Goal: Task Accomplishment & Management: Manage account settings

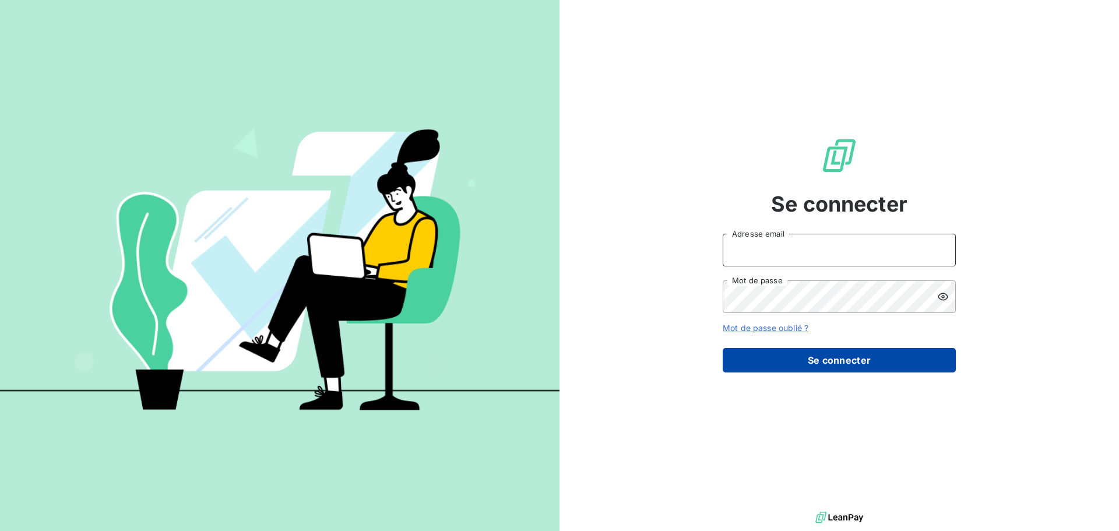
type input "[EMAIL_ADDRESS][DOMAIN_NAME]"
drag, startPoint x: 811, startPoint y: 348, endPoint x: 808, endPoint y: 358, distance: 10.2
click at [811, 348] on button "Se connecter" at bounding box center [839, 360] width 233 height 24
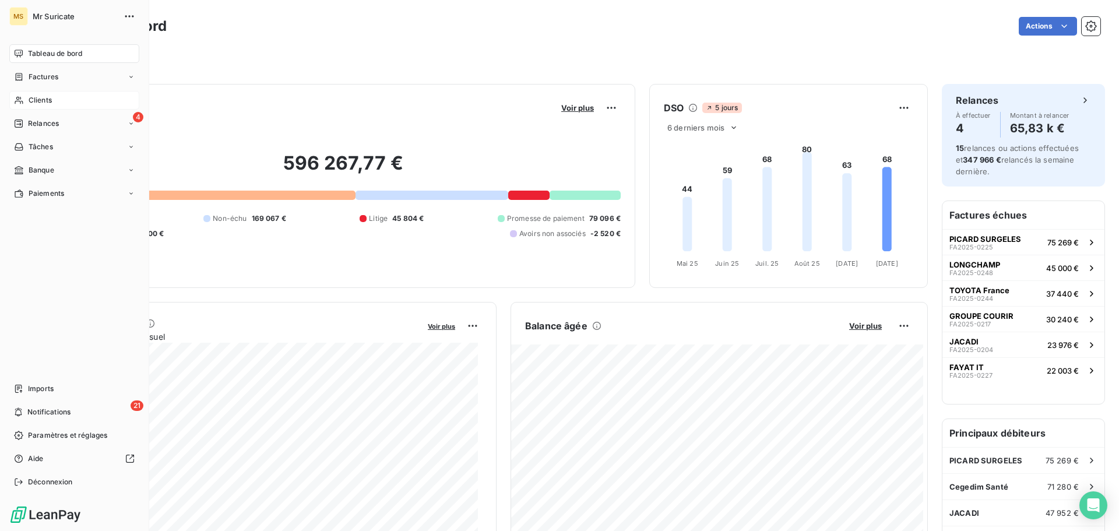
click at [38, 104] on span "Clients" at bounding box center [40, 100] width 23 height 10
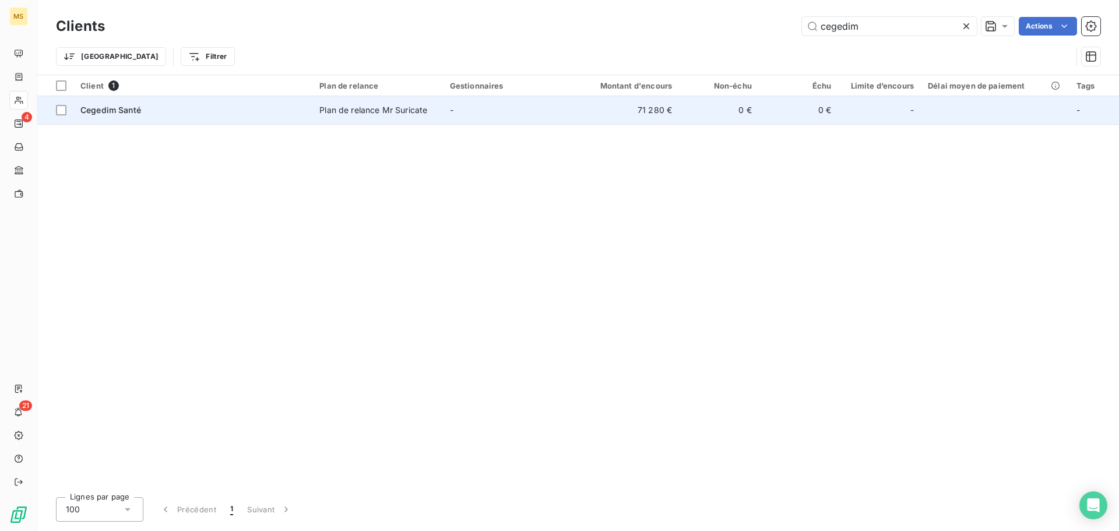
type input "cegedim"
click at [244, 105] on div "Cegedim Santé" at bounding box center [192, 110] width 225 height 12
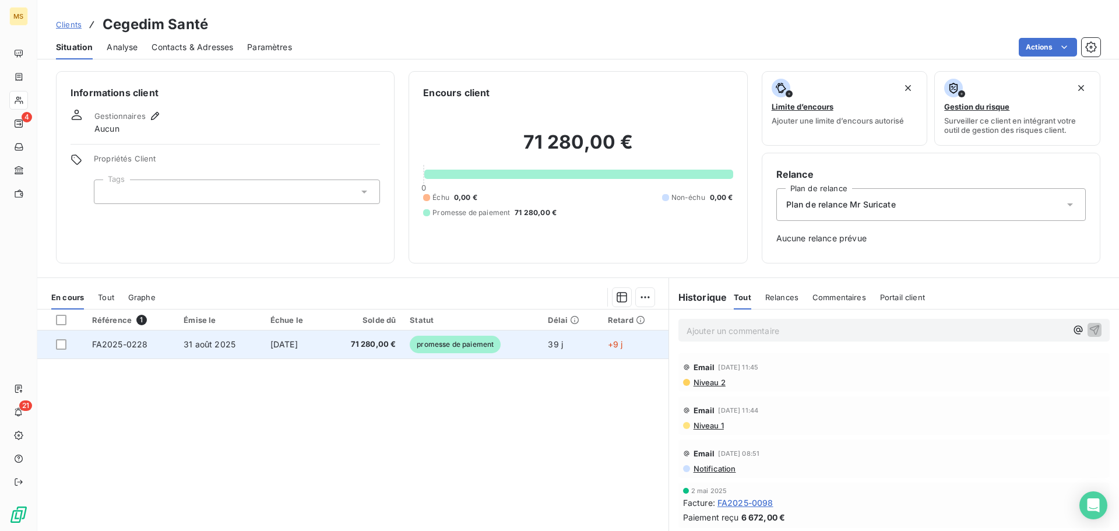
click at [325, 346] on td "[DATE]" at bounding box center [294, 344] width 62 height 28
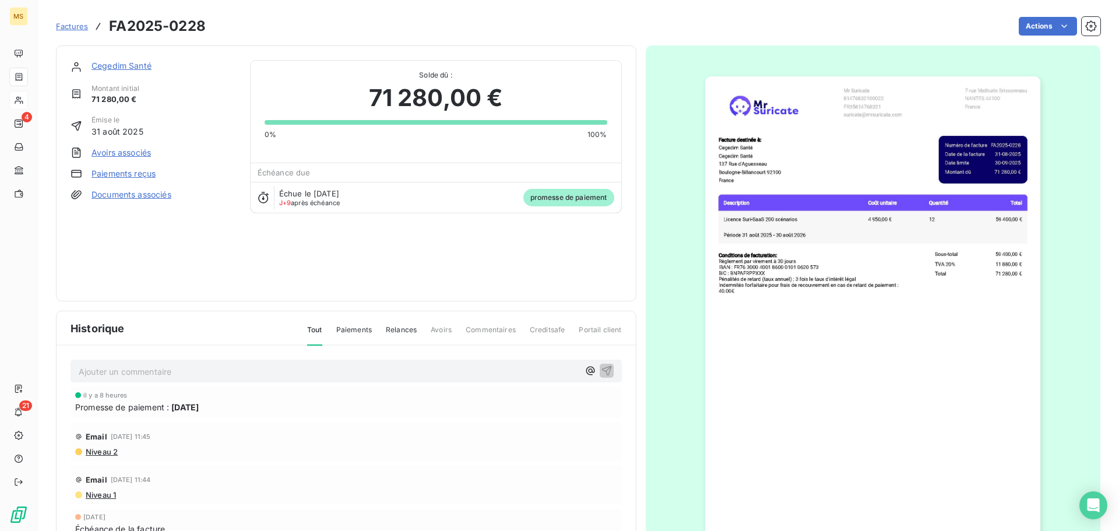
click at [140, 174] on link "Paiements reçus" at bounding box center [124, 174] width 64 height 12
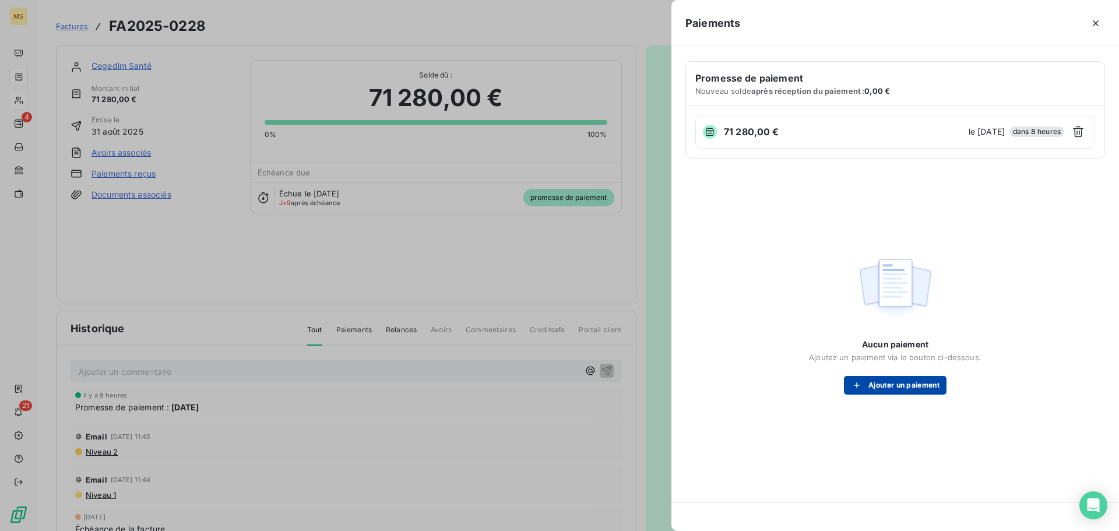
click at [891, 376] on button "Ajouter un paiement" at bounding box center [895, 385] width 103 height 19
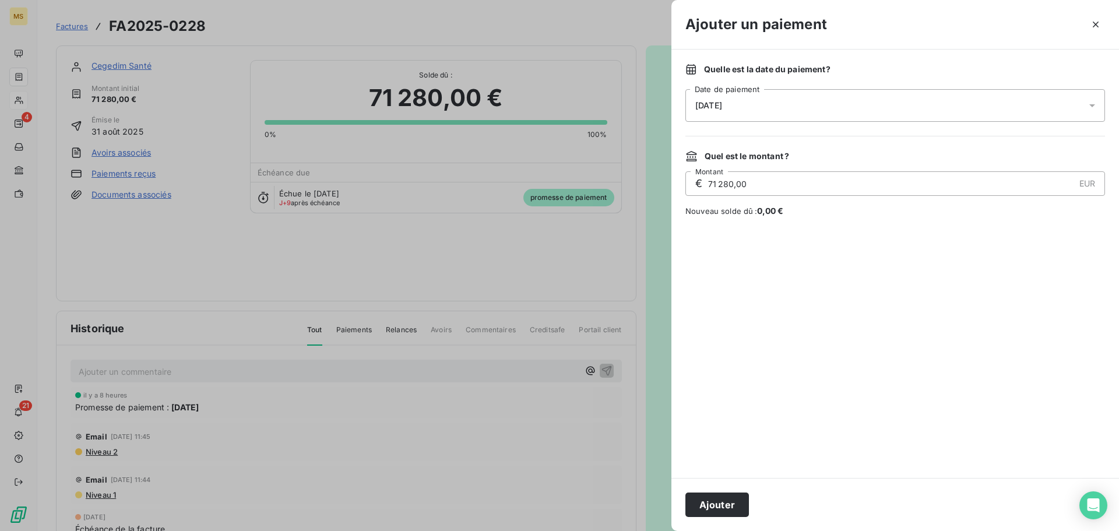
click at [715, 102] on span "[DATE]" at bounding box center [708, 105] width 27 height 9
click at [756, 219] on button "8" at bounding box center [765, 225] width 23 height 23
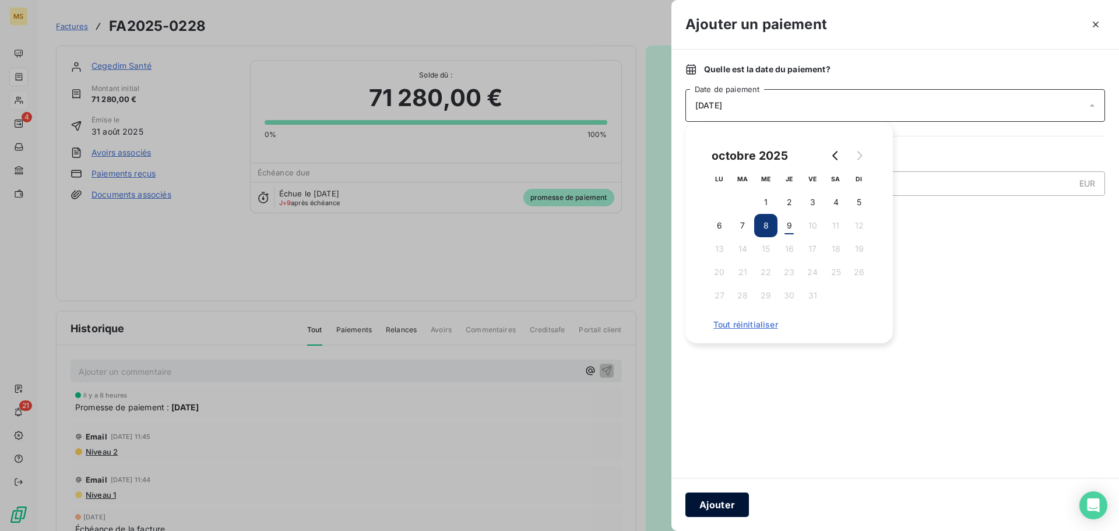
click at [722, 503] on button "Ajouter" at bounding box center [717, 504] width 64 height 24
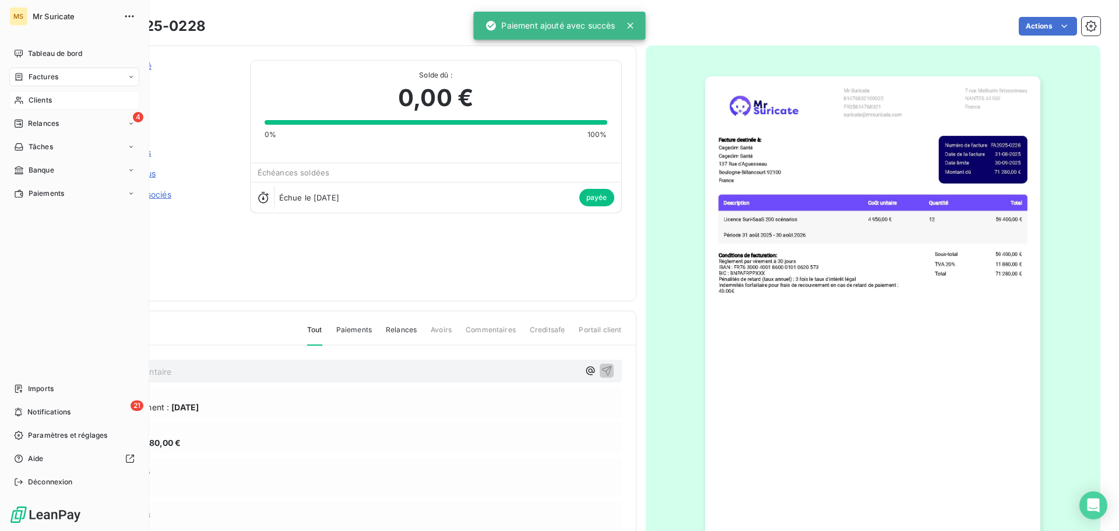
drag, startPoint x: 15, startPoint y: 100, endPoint x: 128, endPoint y: 90, distance: 112.9
click at [15, 100] on icon at bounding box center [19, 100] width 10 height 9
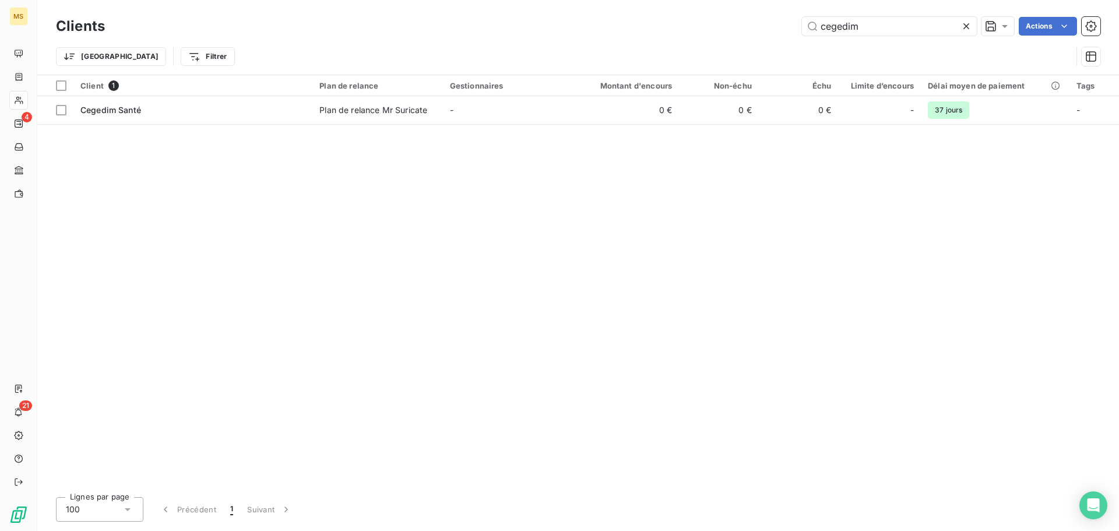
drag, startPoint x: 729, startPoint y: 30, endPoint x: 716, endPoint y: 33, distance: 13.1
click at [717, 33] on div "cegedim Actions" at bounding box center [609, 26] width 981 height 19
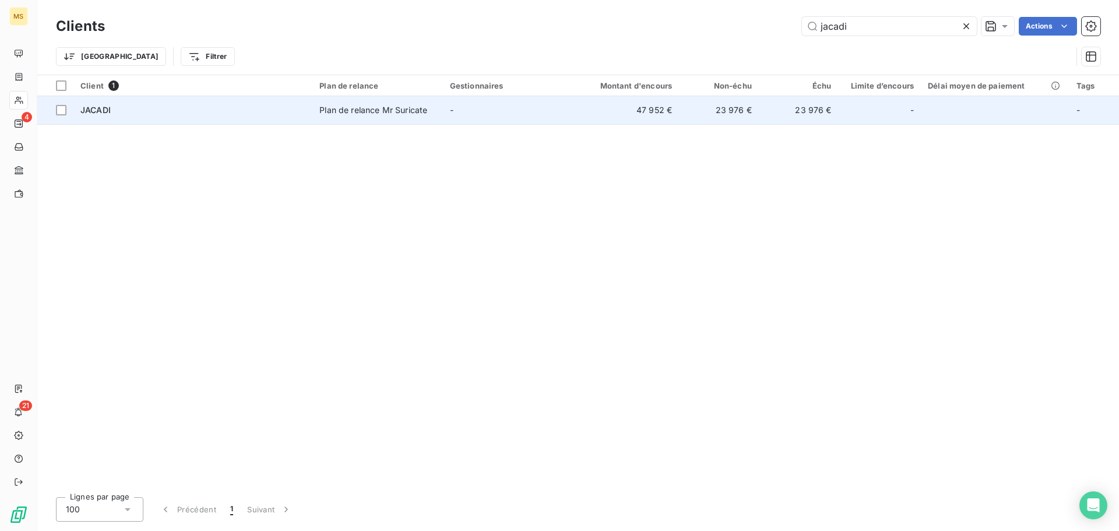
type input "jacadi"
click at [392, 108] on div "Plan de relance Mr Suricate" at bounding box center [373, 110] width 108 height 12
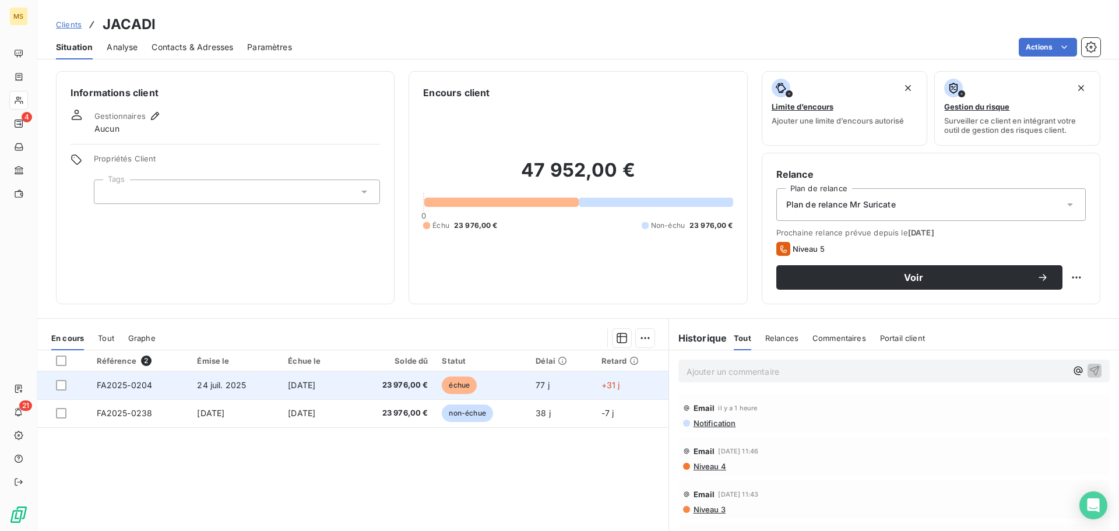
click at [224, 385] on span "24 juil. 2025" at bounding box center [221, 385] width 49 height 10
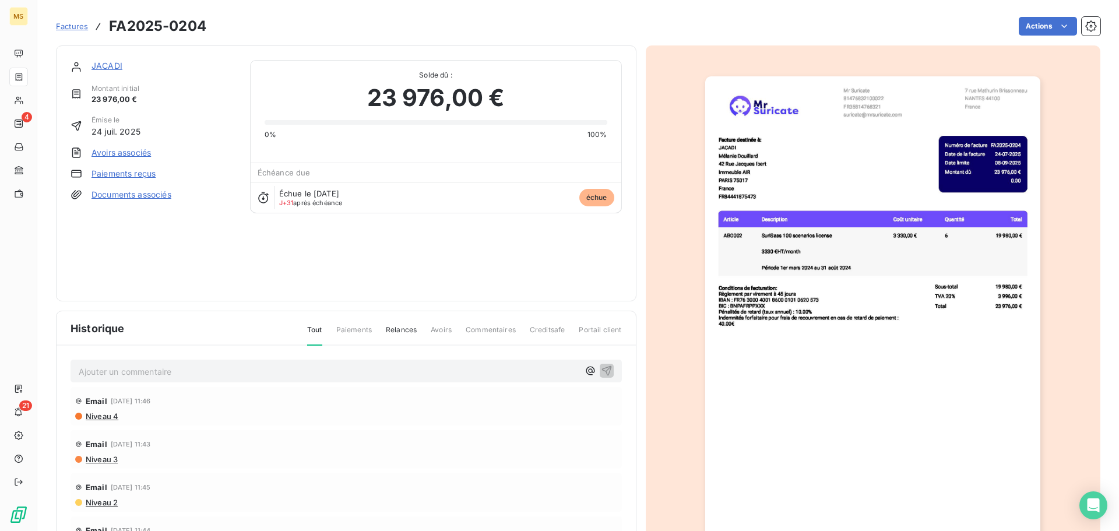
click at [140, 175] on link "Paiements reçus" at bounding box center [124, 174] width 64 height 12
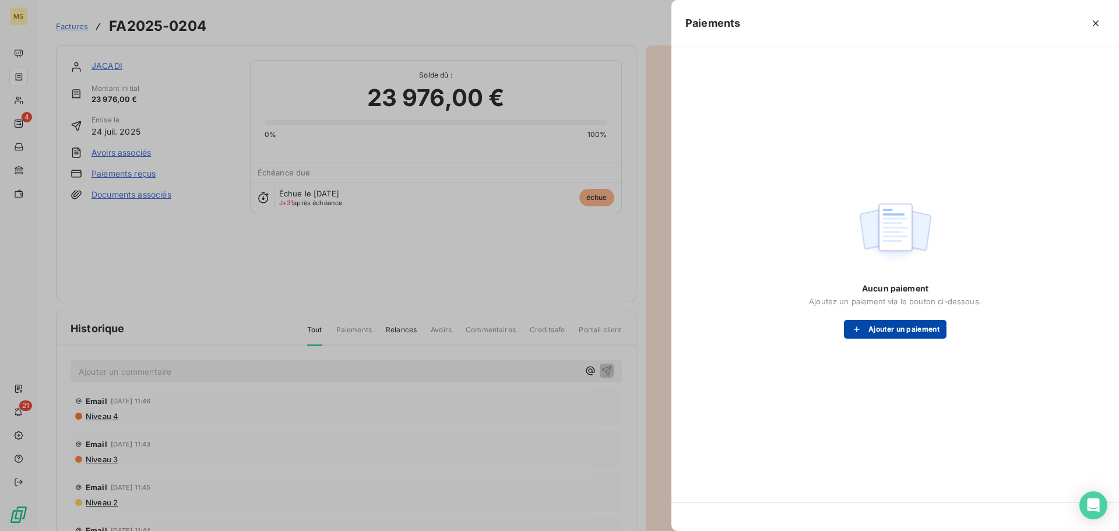
click at [861, 330] on icon "button" at bounding box center [857, 329] width 12 height 12
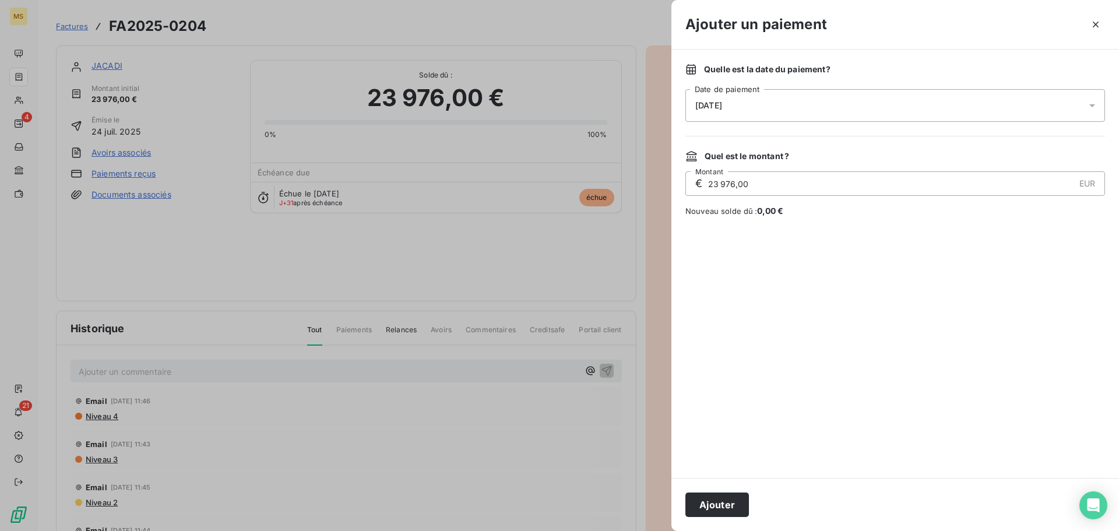
drag, startPoint x: 715, startPoint y: 498, endPoint x: 717, endPoint y: 487, distance: 11.9
click at [716, 496] on button "Ajouter" at bounding box center [717, 504] width 64 height 24
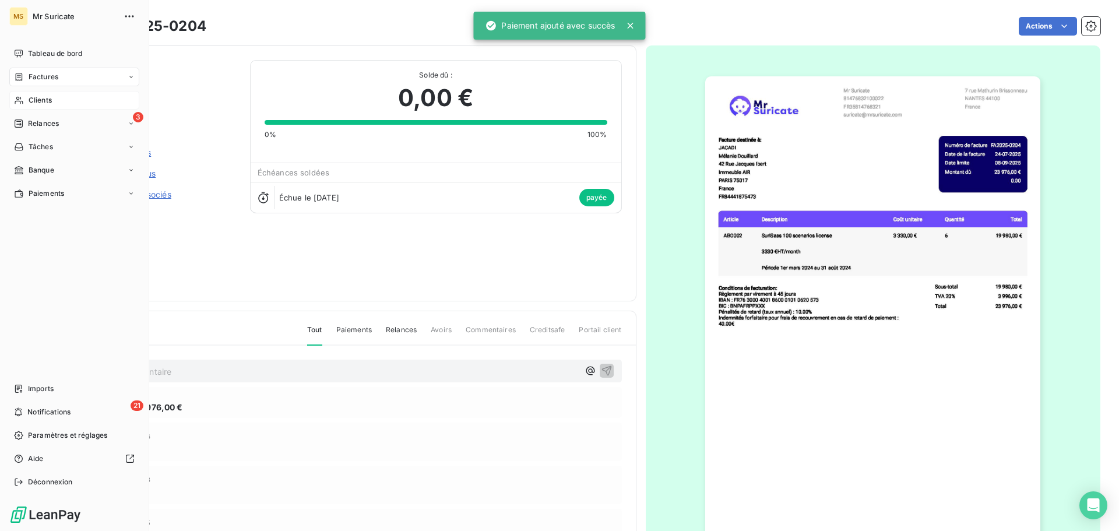
drag, startPoint x: 36, startPoint y: 98, endPoint x: 55, endPoint y: 95, distance: 18.9
click at [34, 98] on span "Clients" at bounding box center [40, 100] width 23 height 10
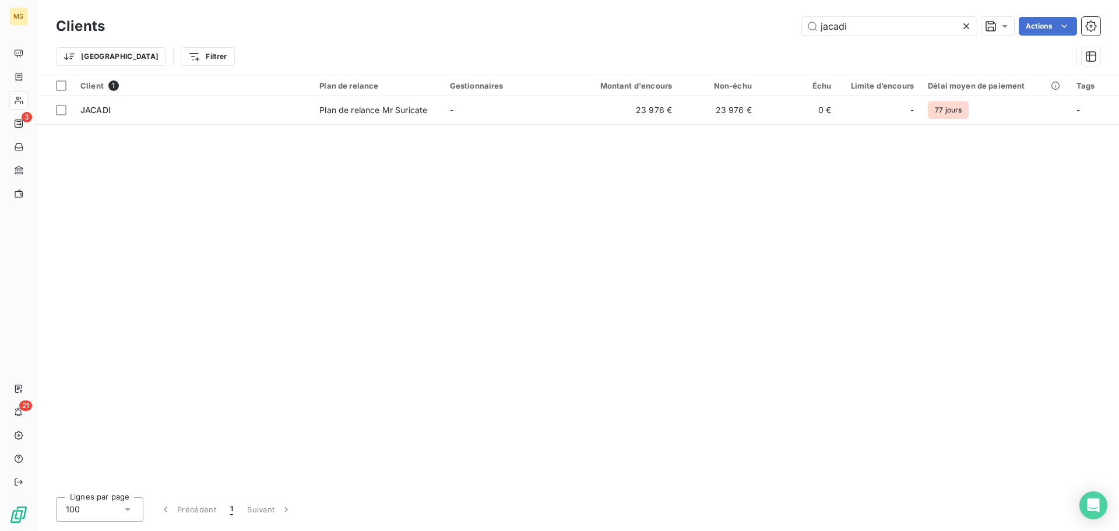
drag, startPoint x: 792, startPoint y: 33, endPoint x: 778, endPoint y: 36, distance: 14.3
click at [779, 34] on div "Clients jacadi Actions" at bounding box center [578, 26] width 1044 height 24
drag, startPoint x: 853, startPoint y: 26, endPoint x: 730, endPoint y: 35, distance: 123.3
click at [733, 35] on div "jacadi Actions" at bounding box center [609, 26] width 981 height 19
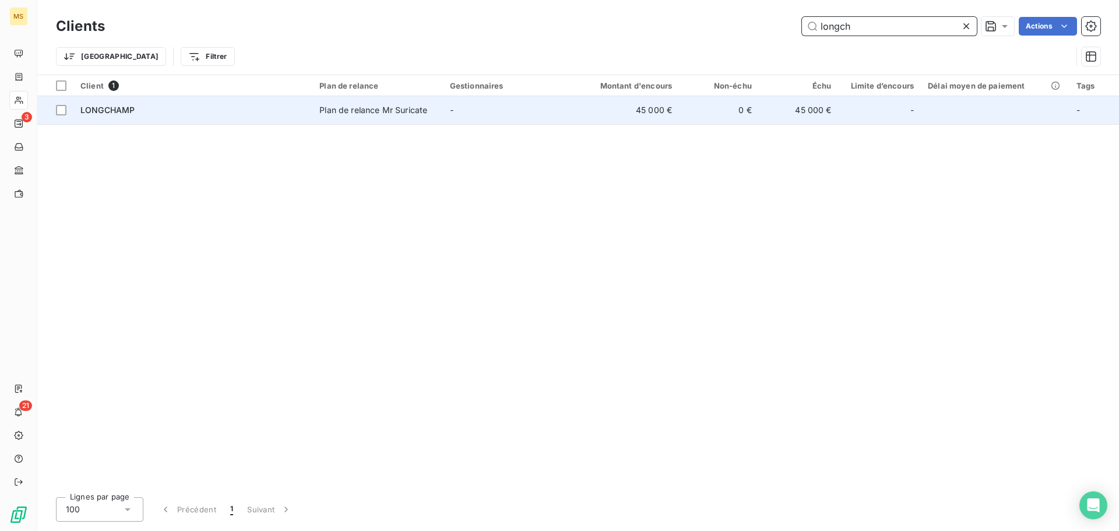
type input "longch"
click at [187, 116] on td "LONGCHAMP" at bounding box center [192, 110] width 239 height 28
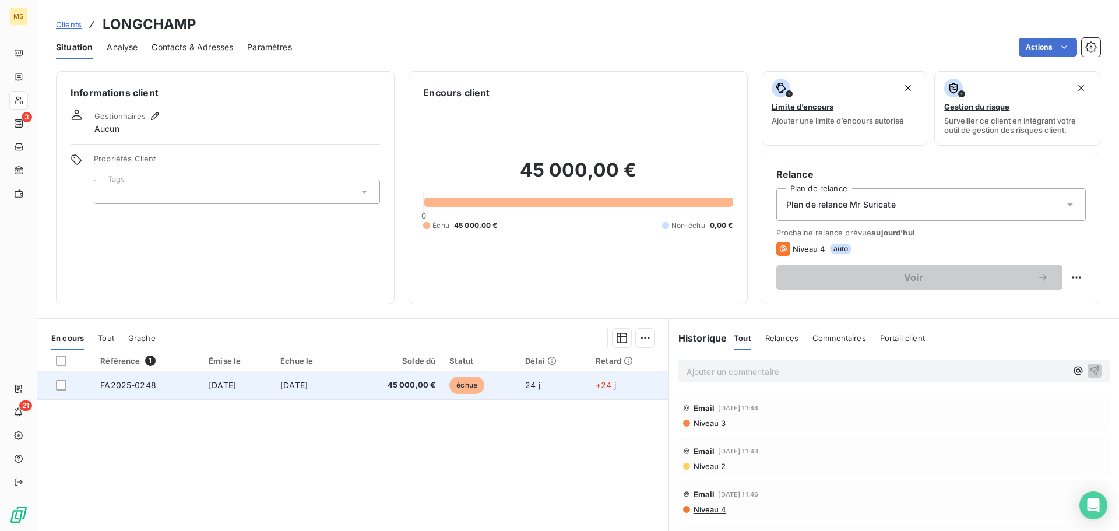
click at [144, 397] on td "FA2025-0248" at bounding box center [147, 385] width 108 height 28
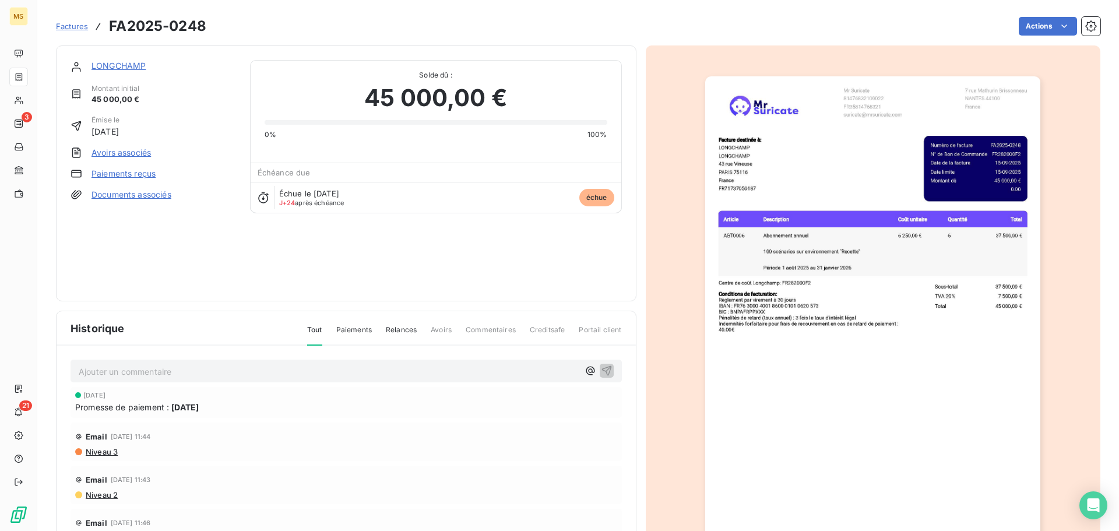
click at [131, 170] on link "Paiements reçus" at bounding box center [124, 174] width 64 height 12
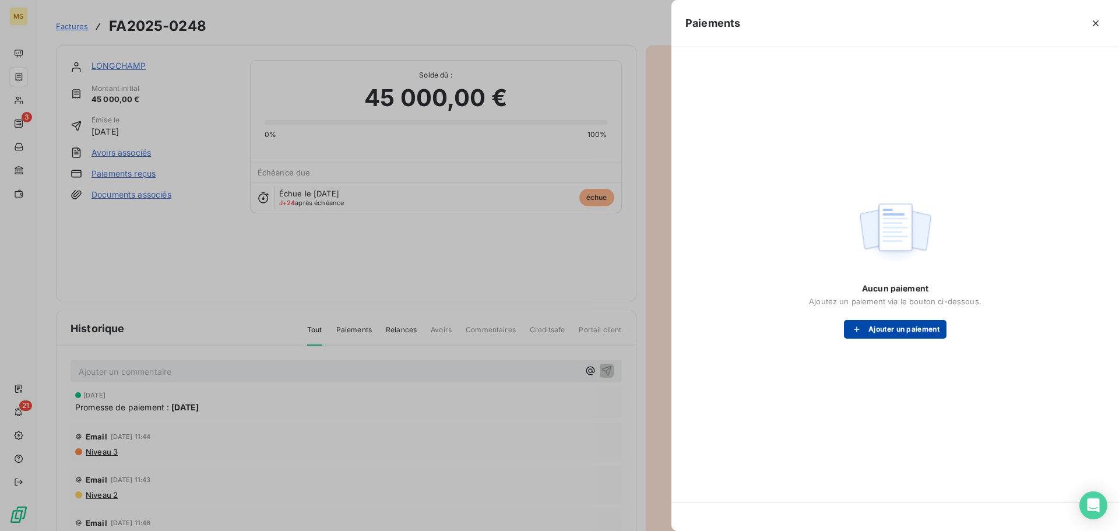
click at [864, 323] on button "Ajouter un paiement" at bounding box center [895, 329] width 103 height 19
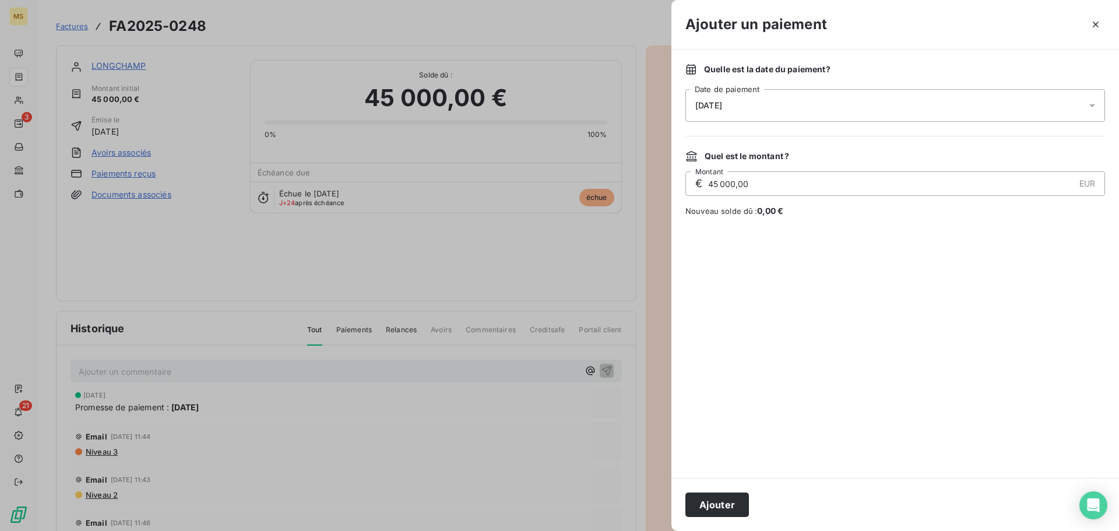
drag, startPoint x: 725, startPoint y: 495, endPoint x: 717, endPoint y: 473, distance: 24.2
click at [725, 495] on button "Ajouter" at bounding box center [717, 504] width 64 height 24
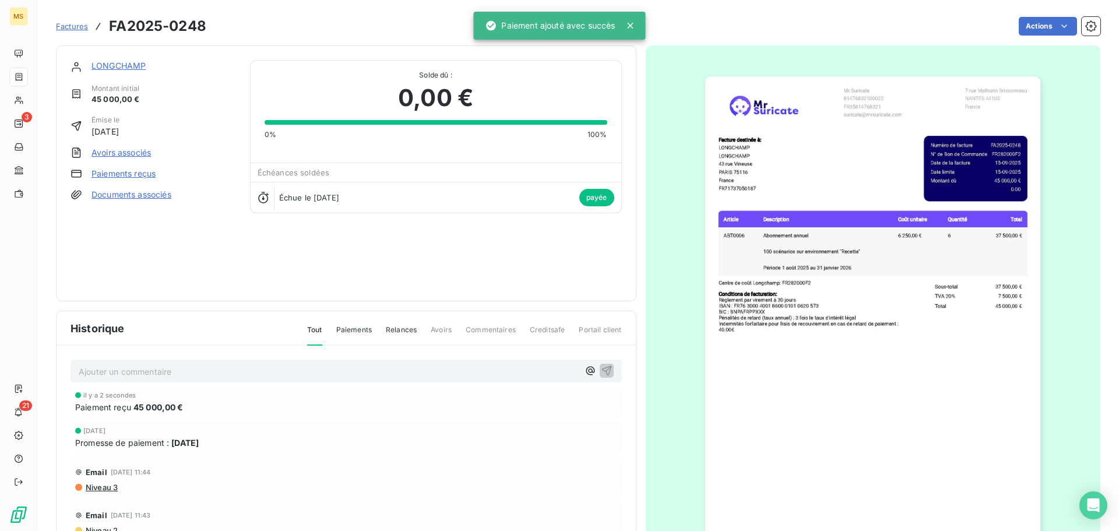
click at [135, 69] on link "LONGCHAMP" at bounding box center [119, 66] width 54 height 10
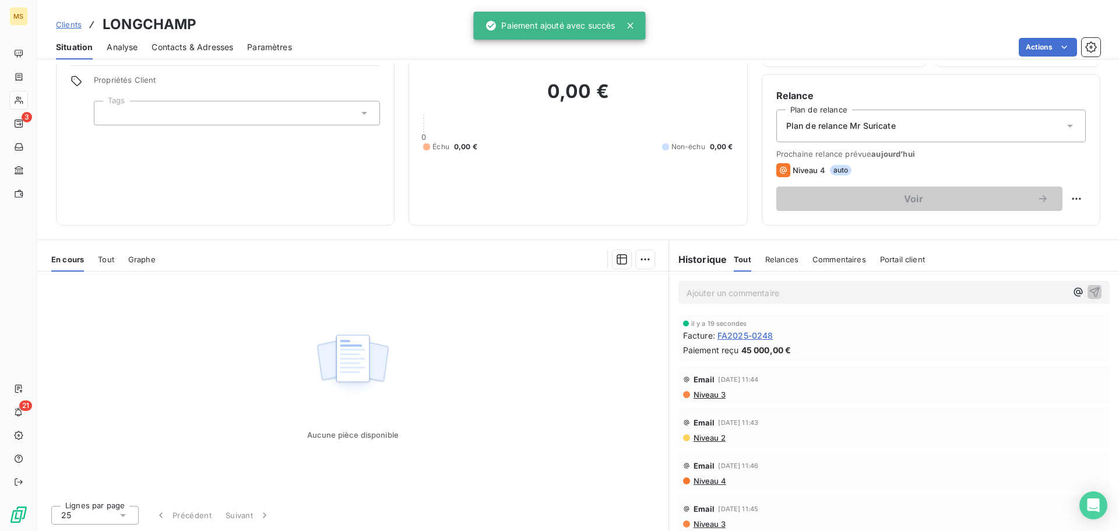
scroll to position [38, 0]
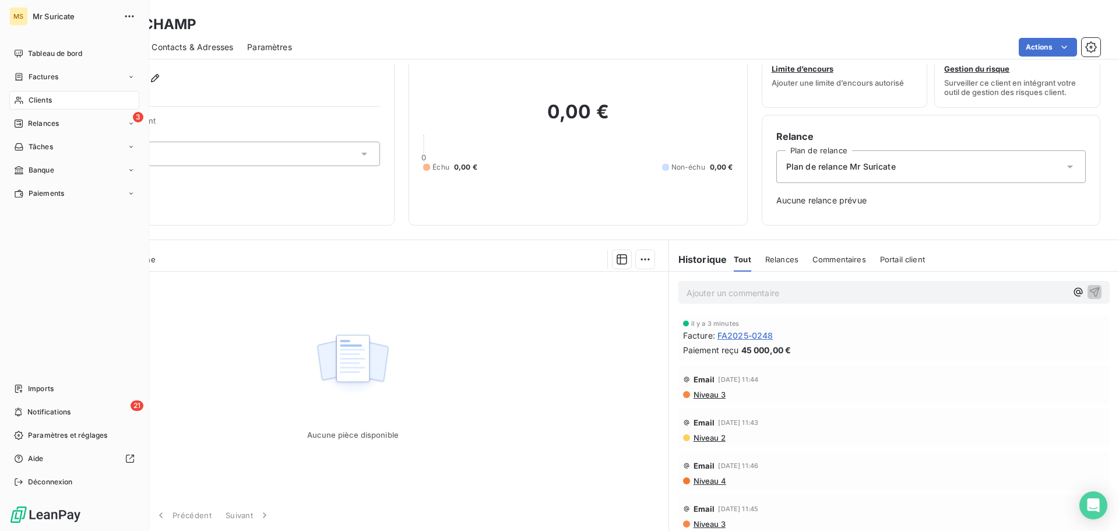
click at [16, 99] on icon at bounding box center [19, 100] width 10 height 9
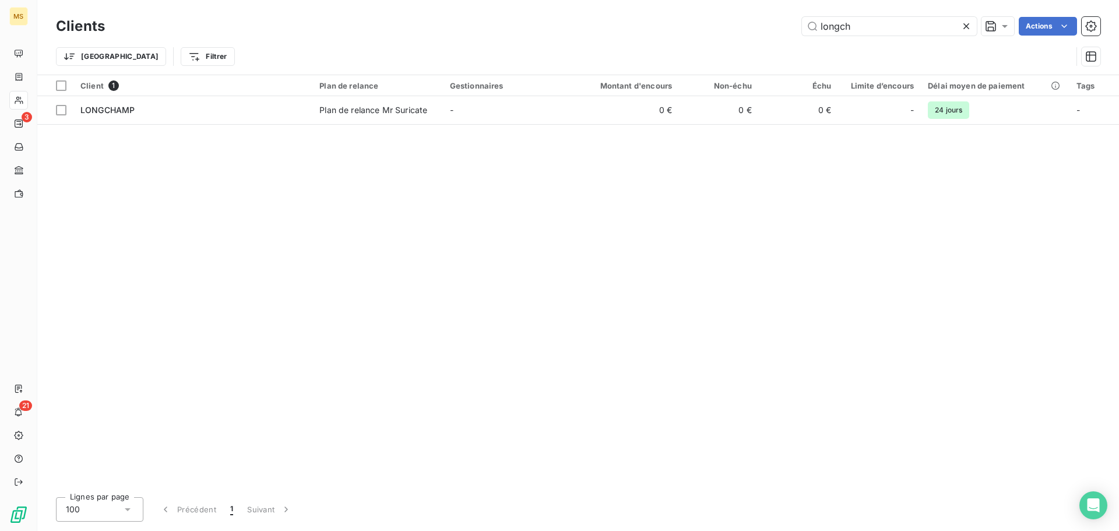
drag, startPoint x: 854, startPoint y: 24, endPoint x: 636, endPoint y: 43, distance: 218.2
click at [651, 40] on div "Clients longch Actions Trier Filtrer" at bounding box center [578, 44] width 1044 height 61
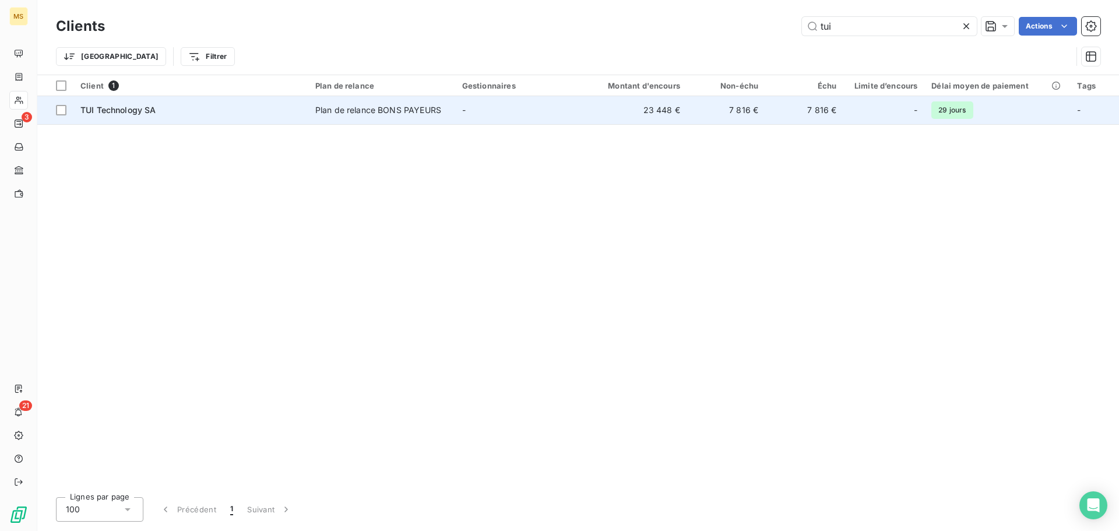
type input "tui"
click at [173, 114] on div "TUI Technology SA" at bounding box center [190, 110] width 221 height 12
